Goal: Find specific page/section: Find specific page/section

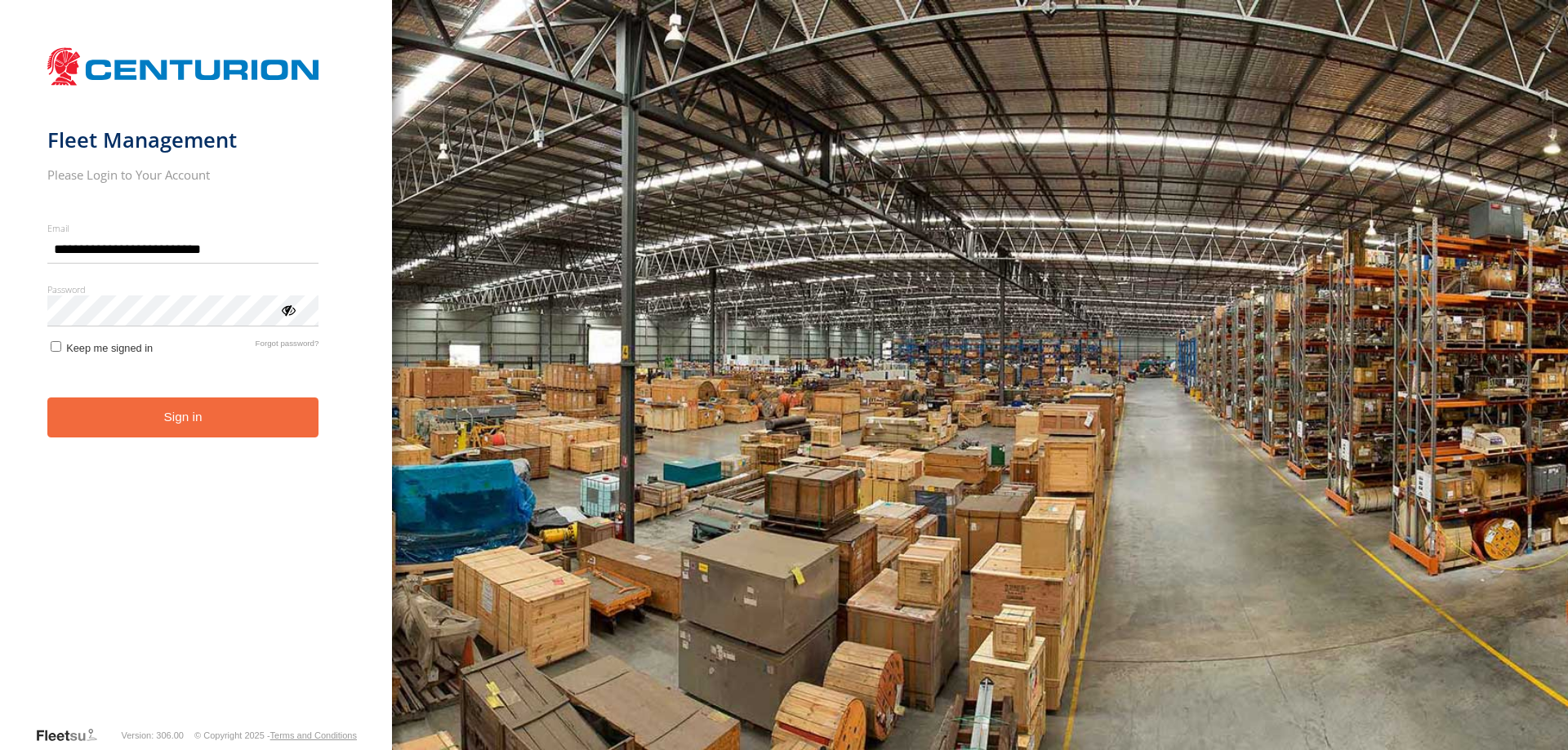
click at [191, 436] on button "Sign in" at bounding box center [183, 417] width 272 height 40
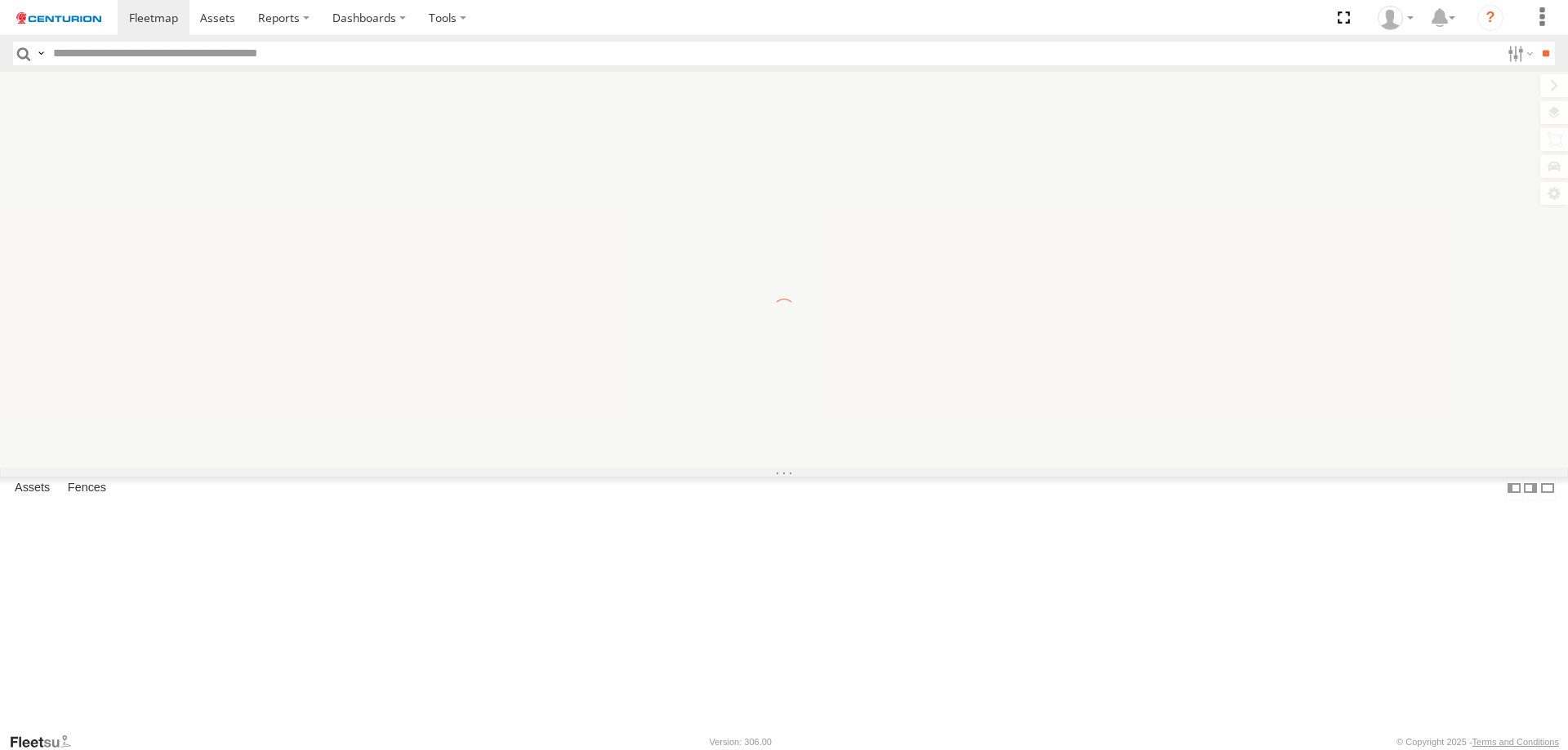
click at [67, 55] on input "text" at bounding box center [772, 54] width 1453 height 24
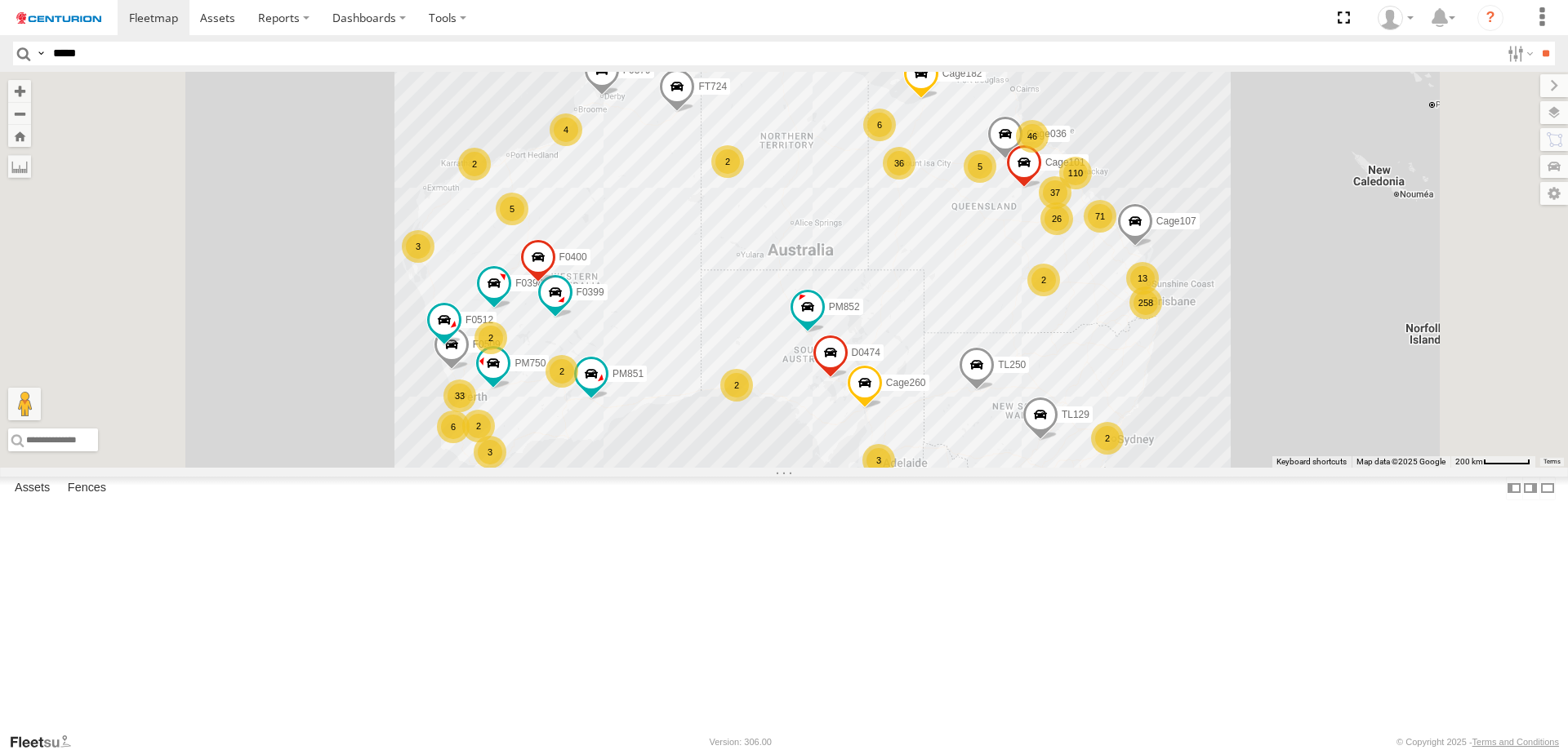
type input "*****"
click at [1537, 42] on input "**" at bounding box center [1546, 54] width 19 height 24
